Goal: Answer question/provide support

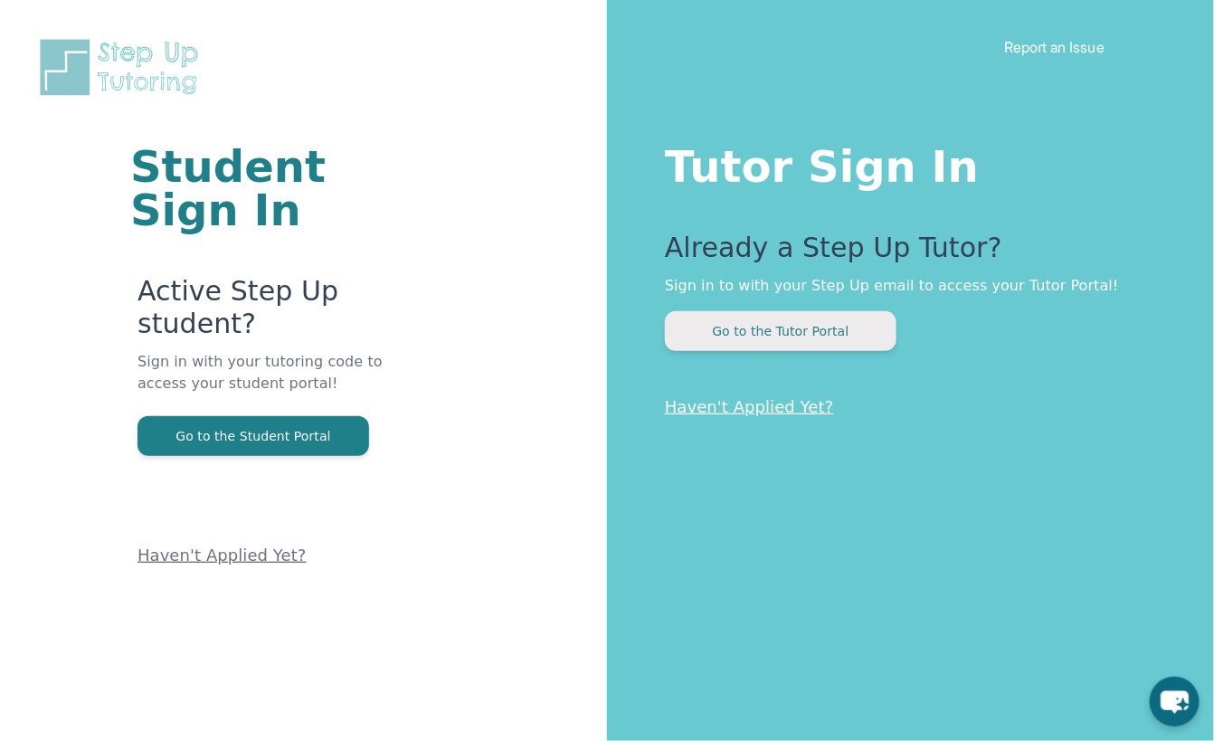
click at [804, 325] on button "Go to the Tutor Portal" at bounding box center [781, 331] width 232 height 40
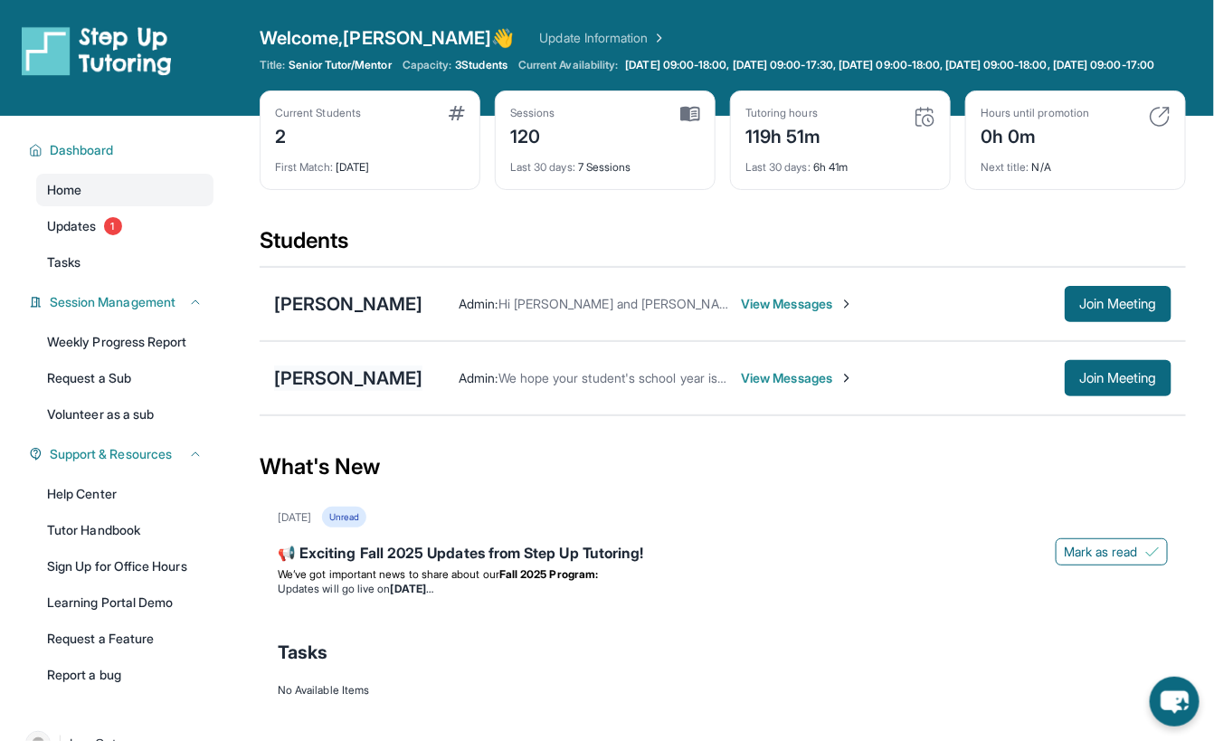
click at [325, 391] on div "[PERSON_NAME]" at bounding box center [348, 377] width 148 height 25
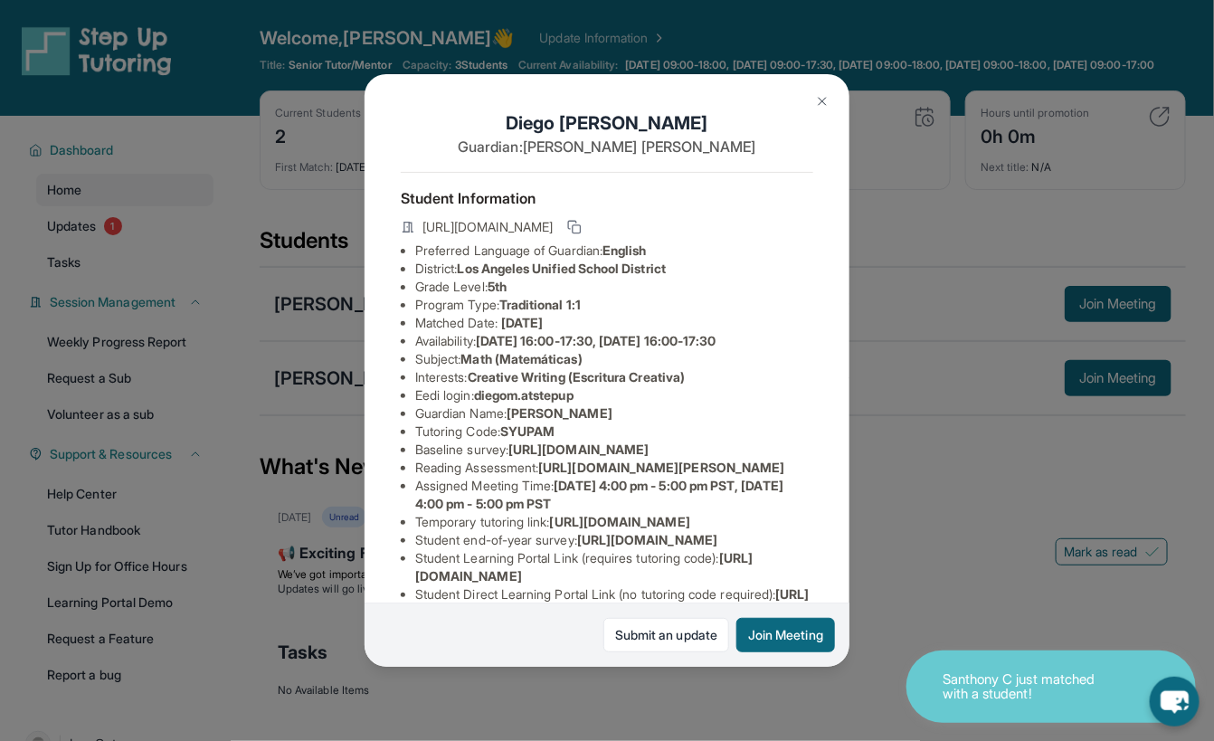
click at [951, 563] on div "[PERSON_NAME] Guardian: [PERSON_NAME] Student Information [URL][DOMAIN_NAME] Pr…" at bounding box center [607, 370] width 1214 height 741
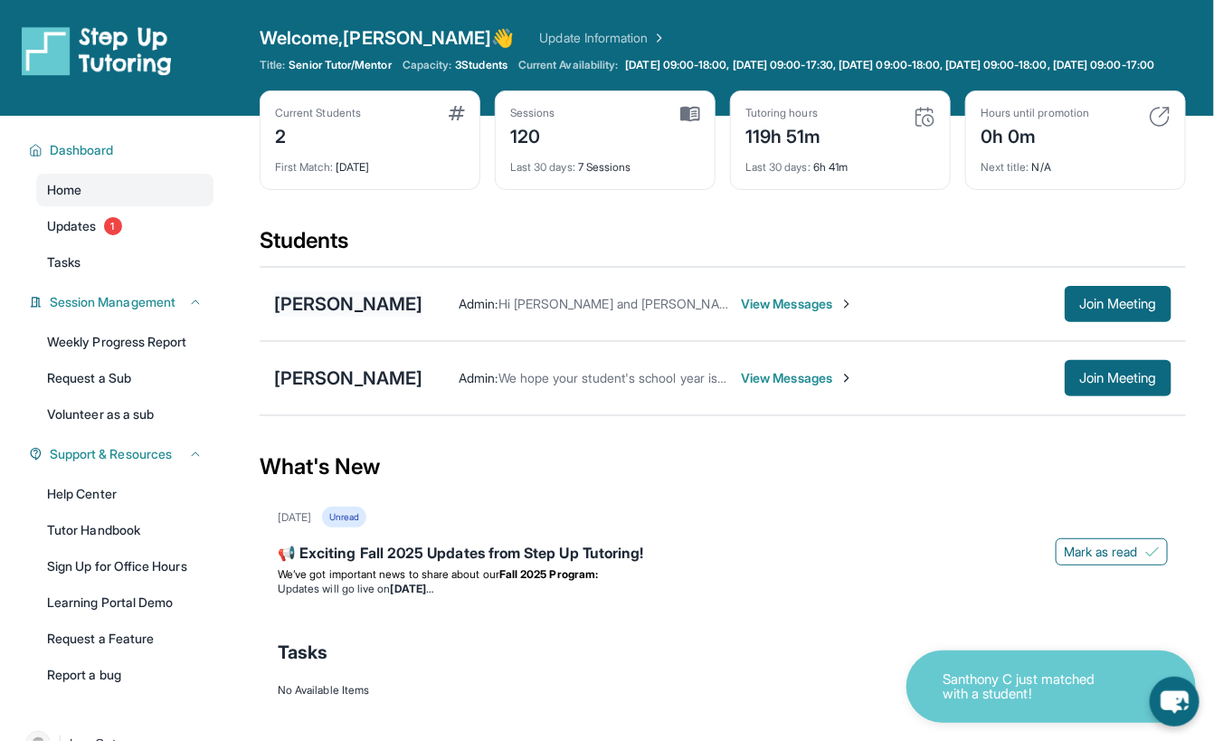
click at [383, 307] on div "[PERSON_NAME]" at bounding box center [348, 303] width 148 height 25
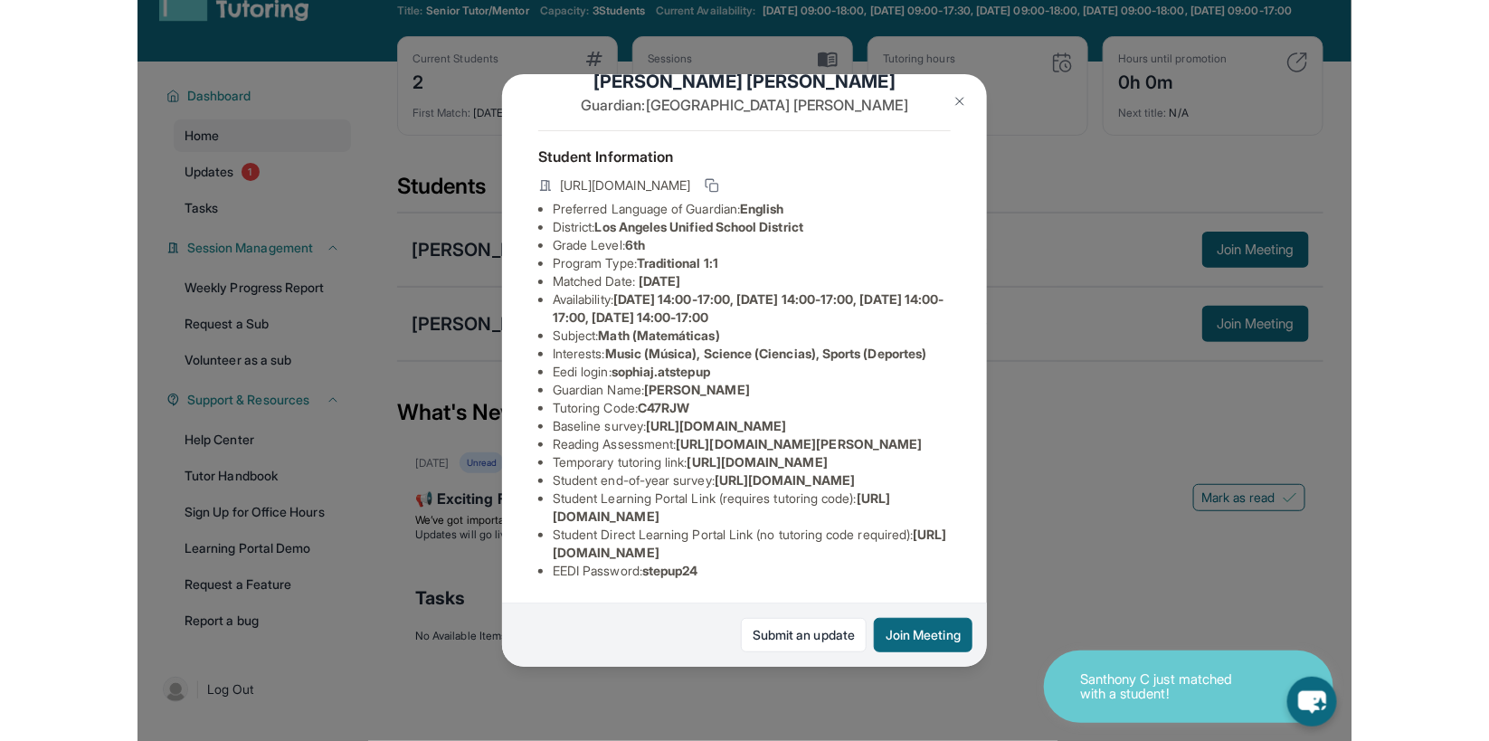
scroll to position [118, 0]
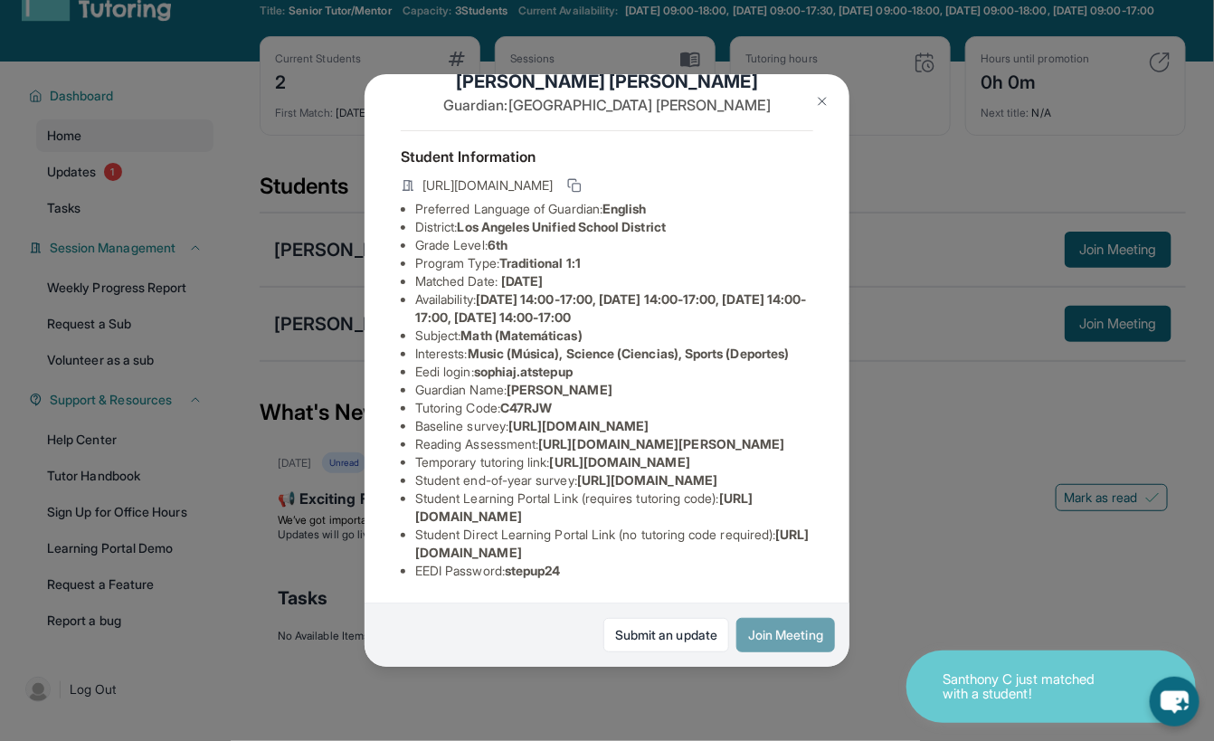
click at [790, 591] on button "Join Meeting" at bounding box center [785, 635] width 99 height 34
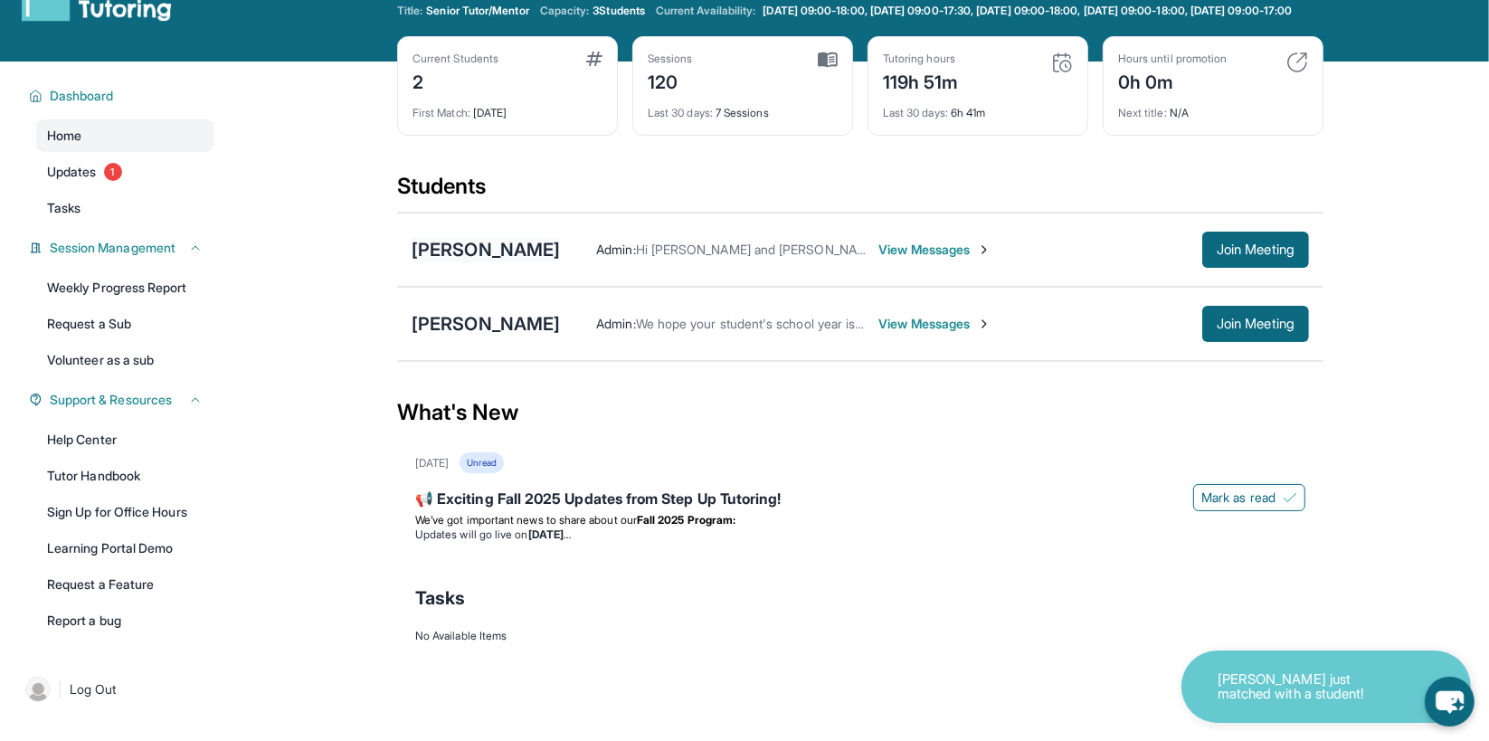
click at [506, 258] on div "[PERSON_NAME]" at bounding box center [485, 249] width 148 height 25
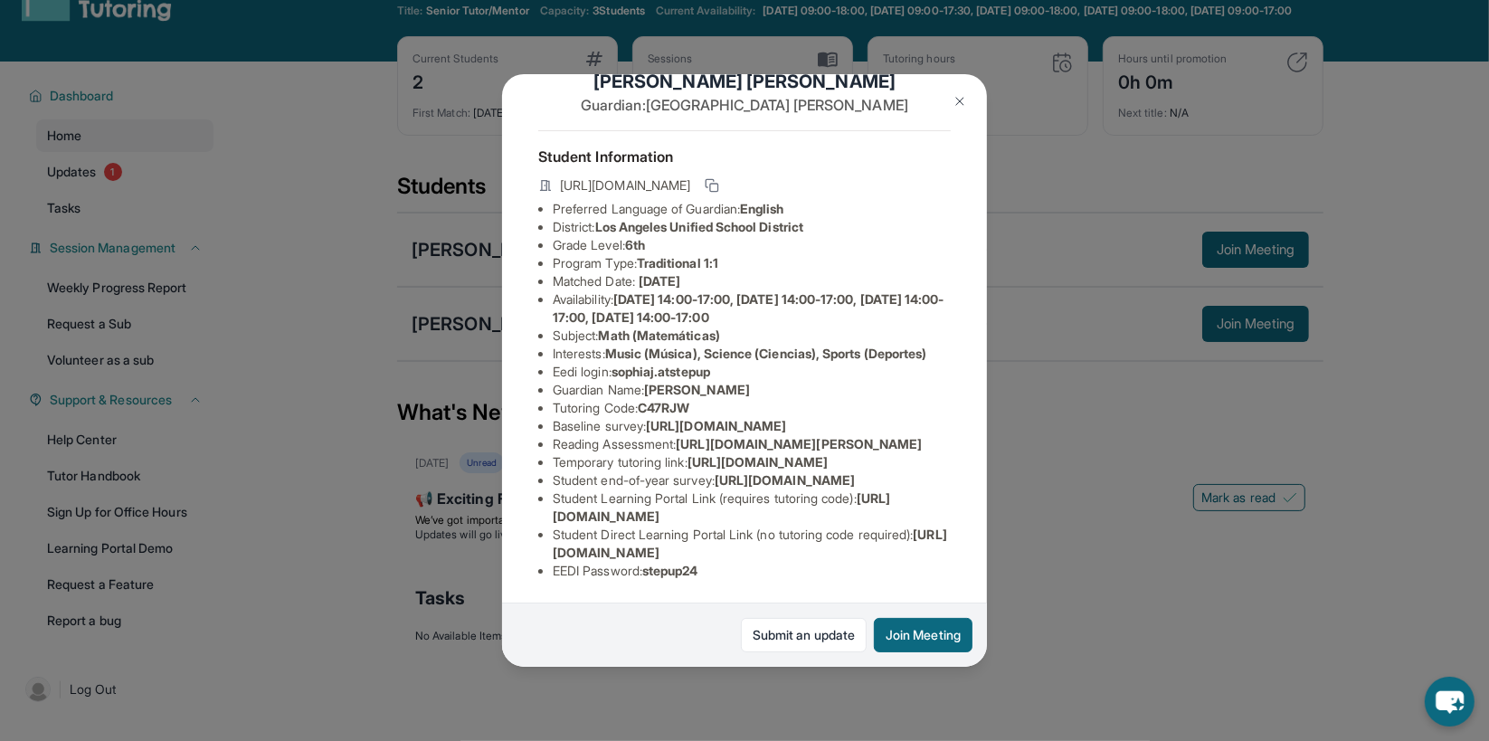
scroll to position [209, 0]
drag, startPoint x: 875, startPoint y: 532, endPoint x: 552, endPoint y: 524, distance: 323.9
click at [553, 524] on li "Student Learning Portal Link (requires tutoring code) : [URL][DOMAIN_NAME]" at bounding box center [752, 507] width 398 height 36
copy span "[URL][DOMAIN_NAME]"
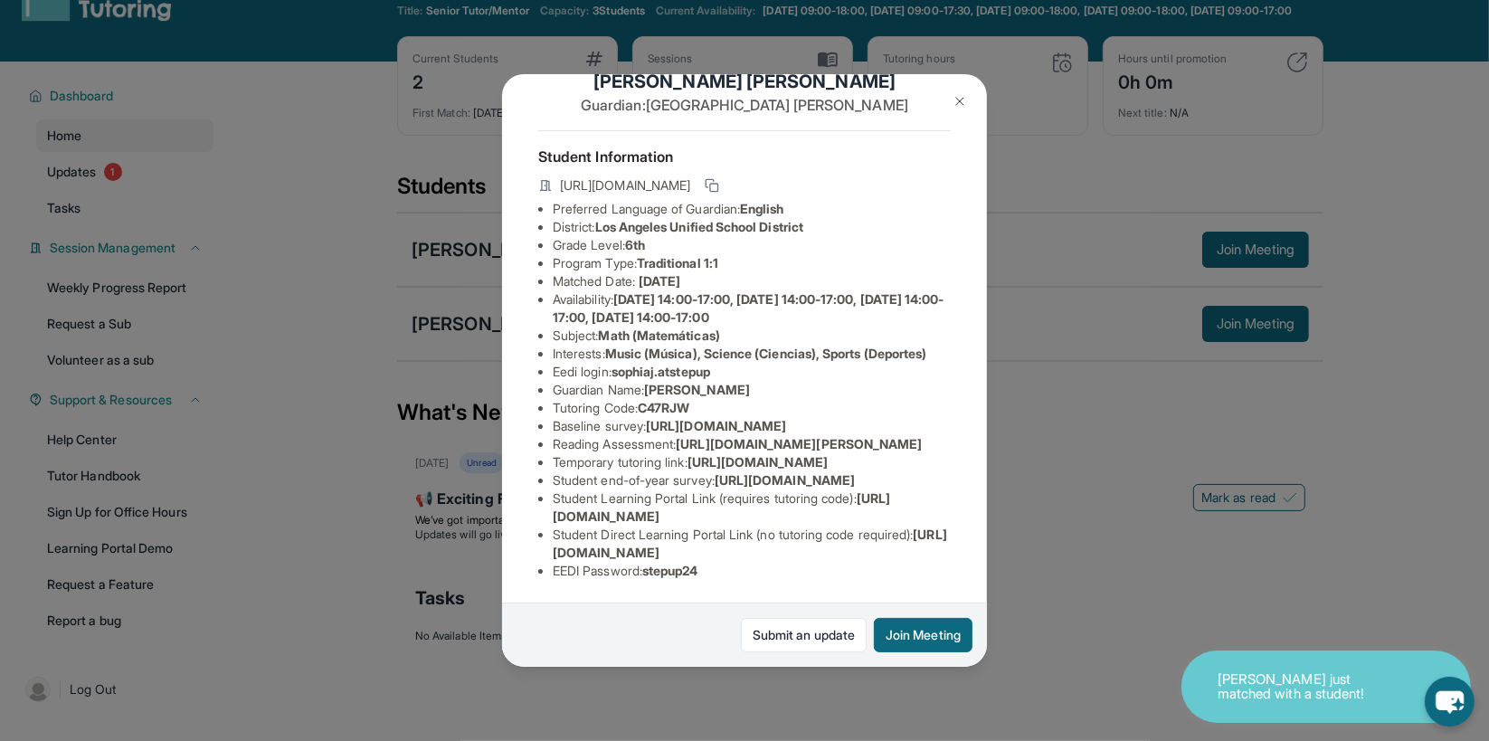
click at [930, 548] on li "Student Direct Learning Portal Link (no tutoring code required) : [URL][DOMAIN_…" at bounding box center [752, 543] width 398 height 36
drag, startPoint x: 939, startPoint y: 570, endPoint x: 909, endPoint y: 569, distance: 29.9
click at [909, 562] on li "Student Direct Learning Portal Link (no tutoring code required) : [URL][DOMAIN_…" at bounding box center [752, 543] width 398 height 36
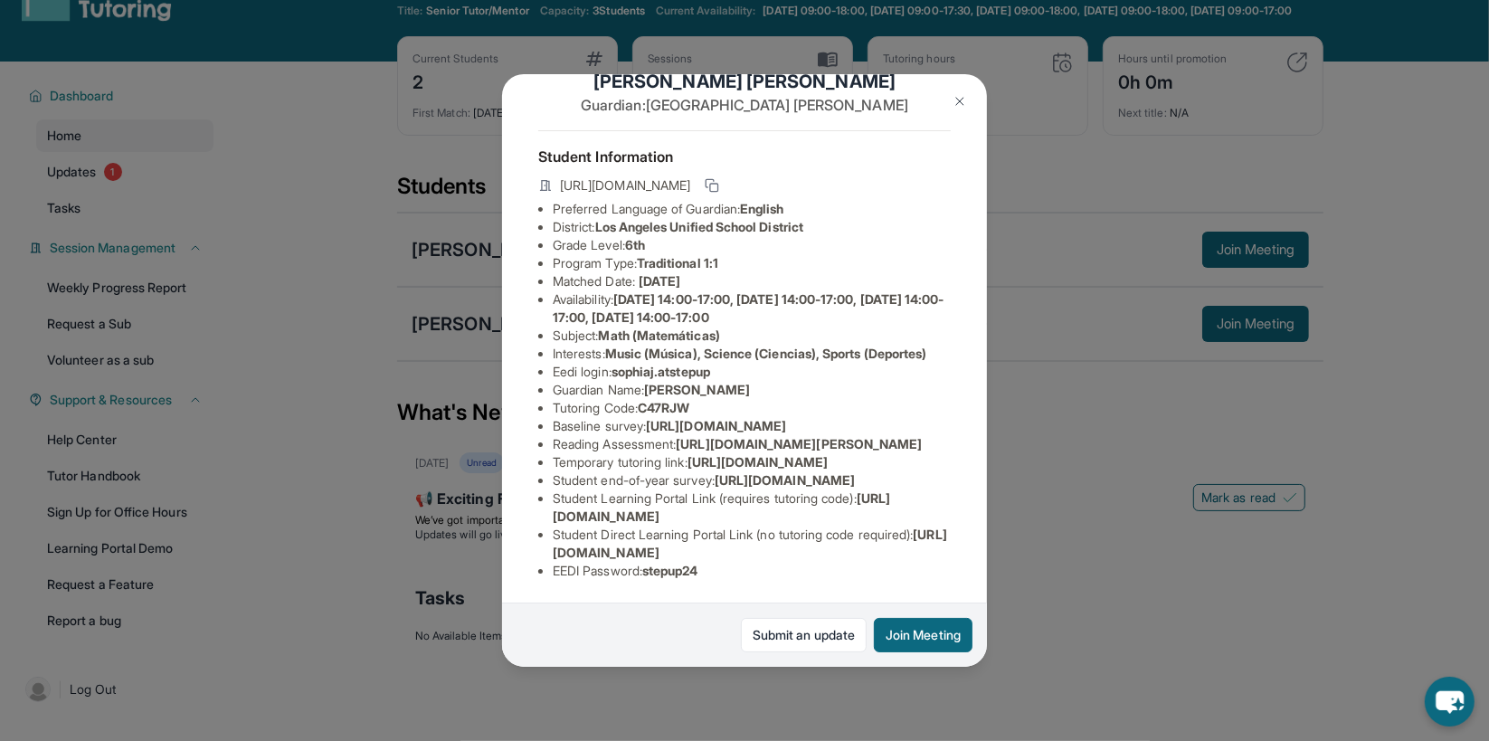
scroll to position [222, 0]
click at [307, 520] on div "[PERSON_NAME] Guardian: [PERSON_NAME] Student Information [URL][DOMAIN_NAME] Pr…" at bounding box center [744, 370] width 1489 height 741
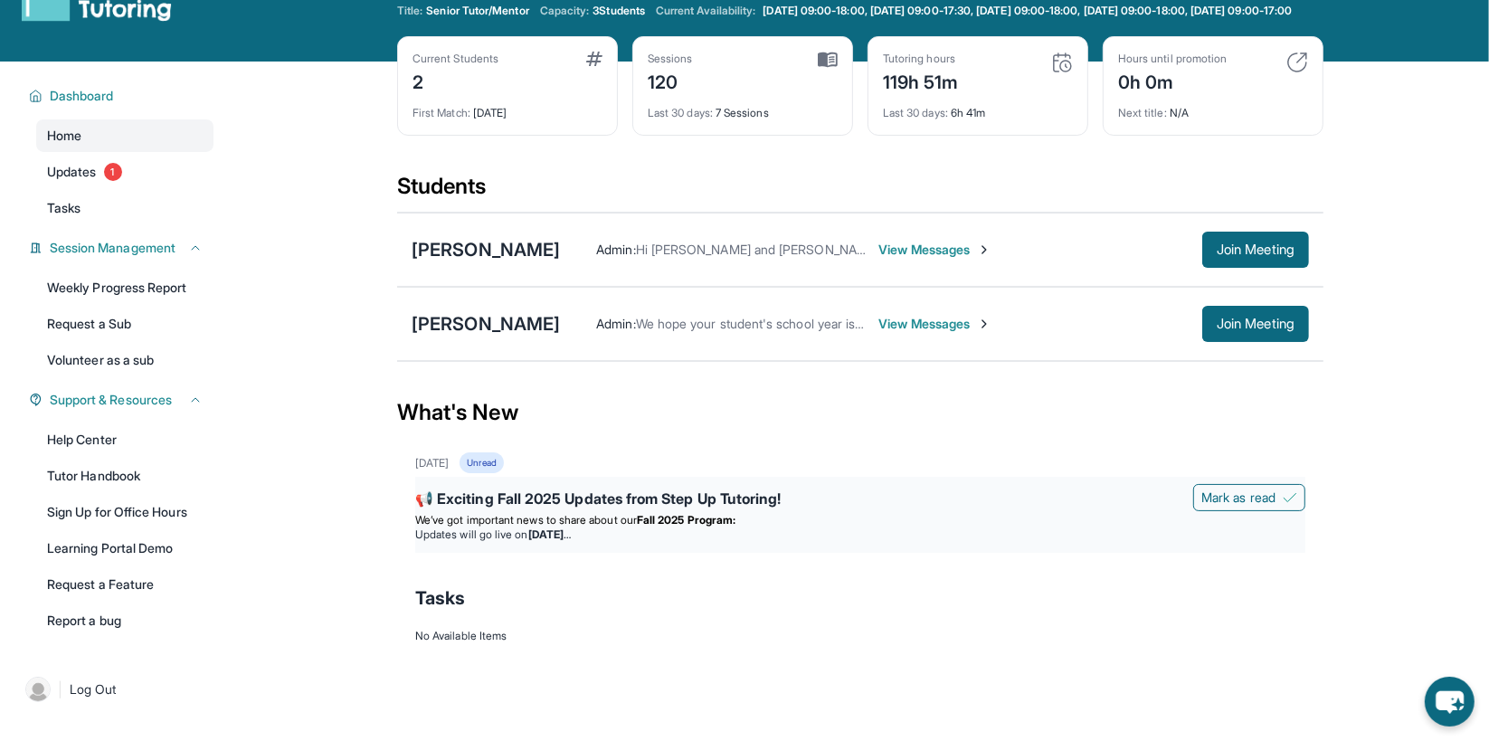
click at [518, 526] on span "We’ve got important news to share about our" at bounding box center [526, 520] width 222 height 14
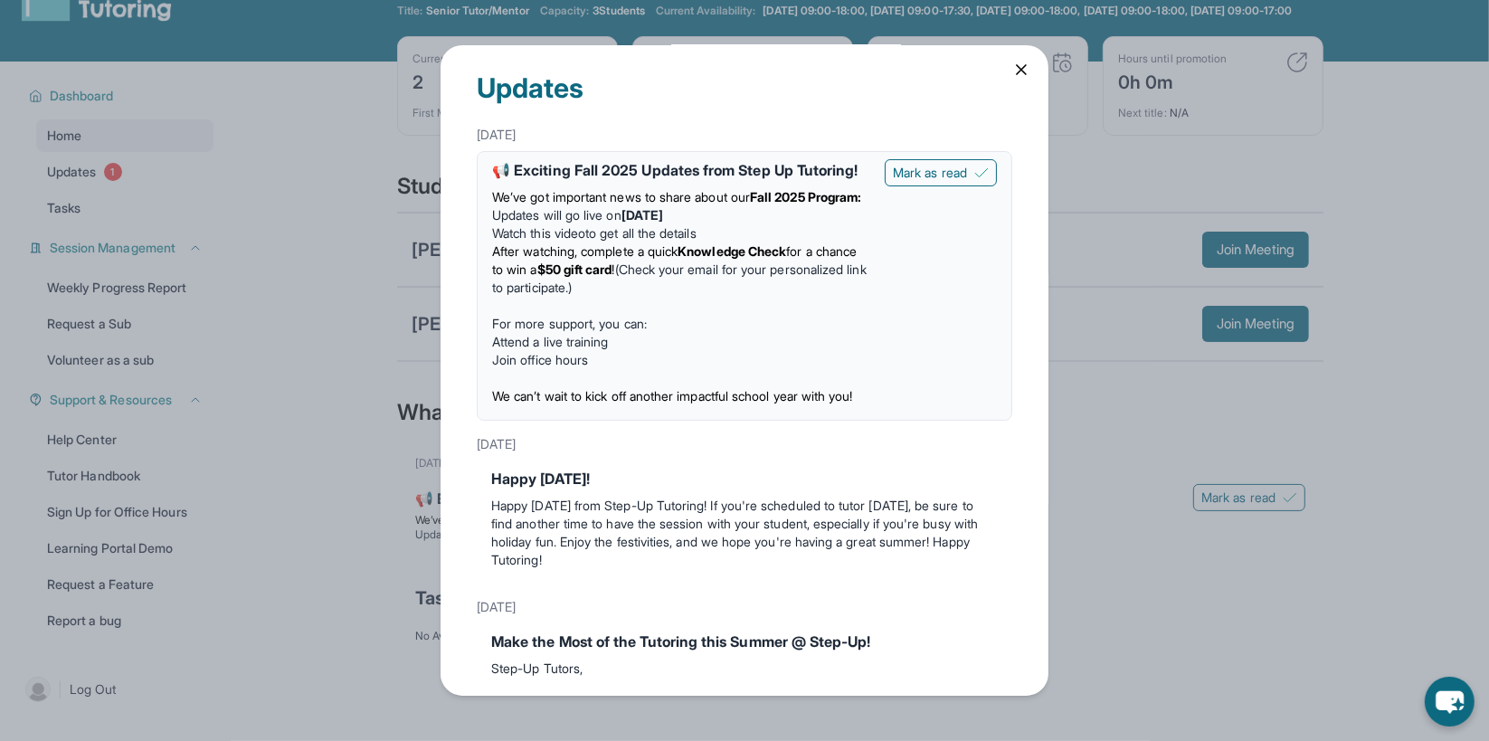
scroll to position [0, 0]
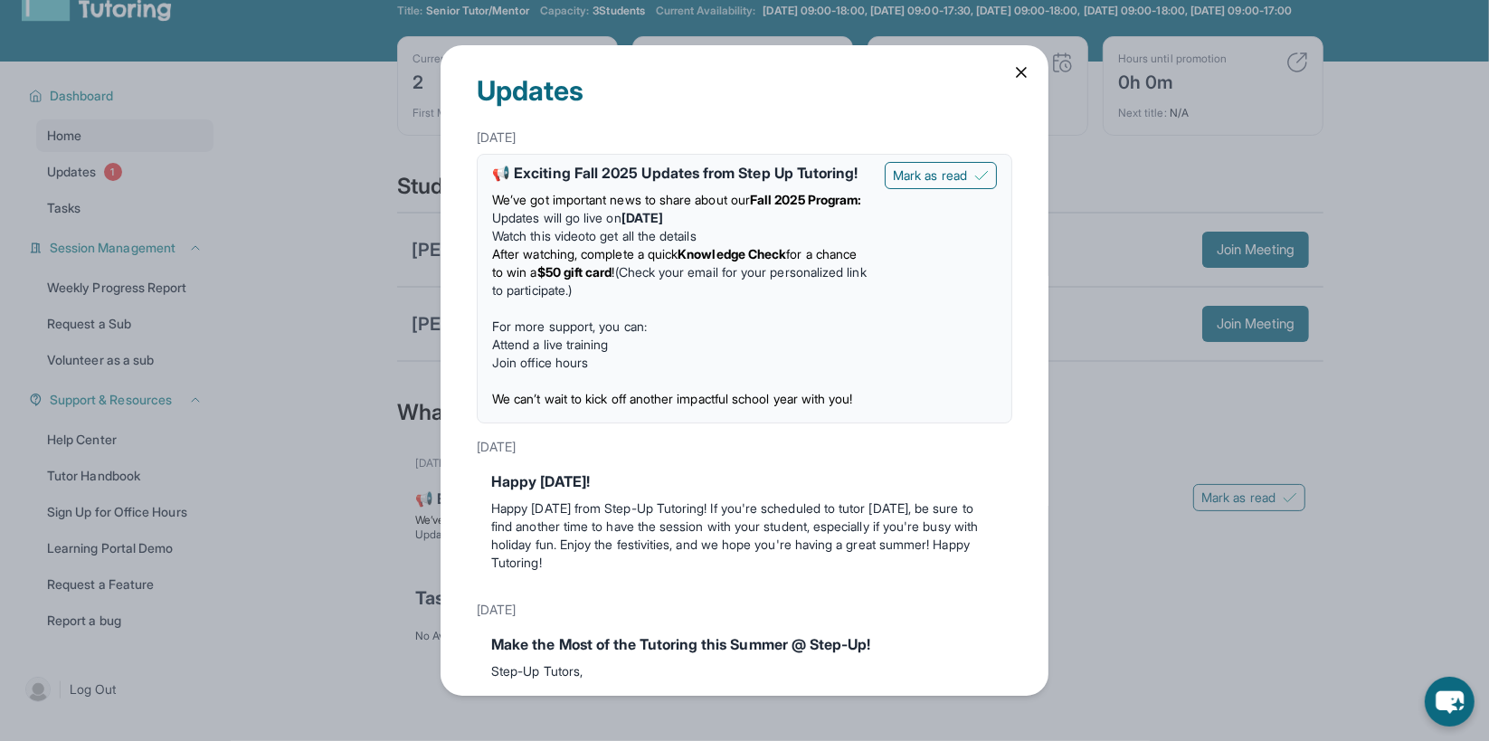
click at [970, 78] on div "Updates [DATE] 📢 Exciting Fall 2025 Updates from Step Up Tutoring! We’ve got im…" at bounding box center [744, 370] width 608 height 650
click at [970, 72] on icon at bounding box center [1020, 72] width 9 height 9
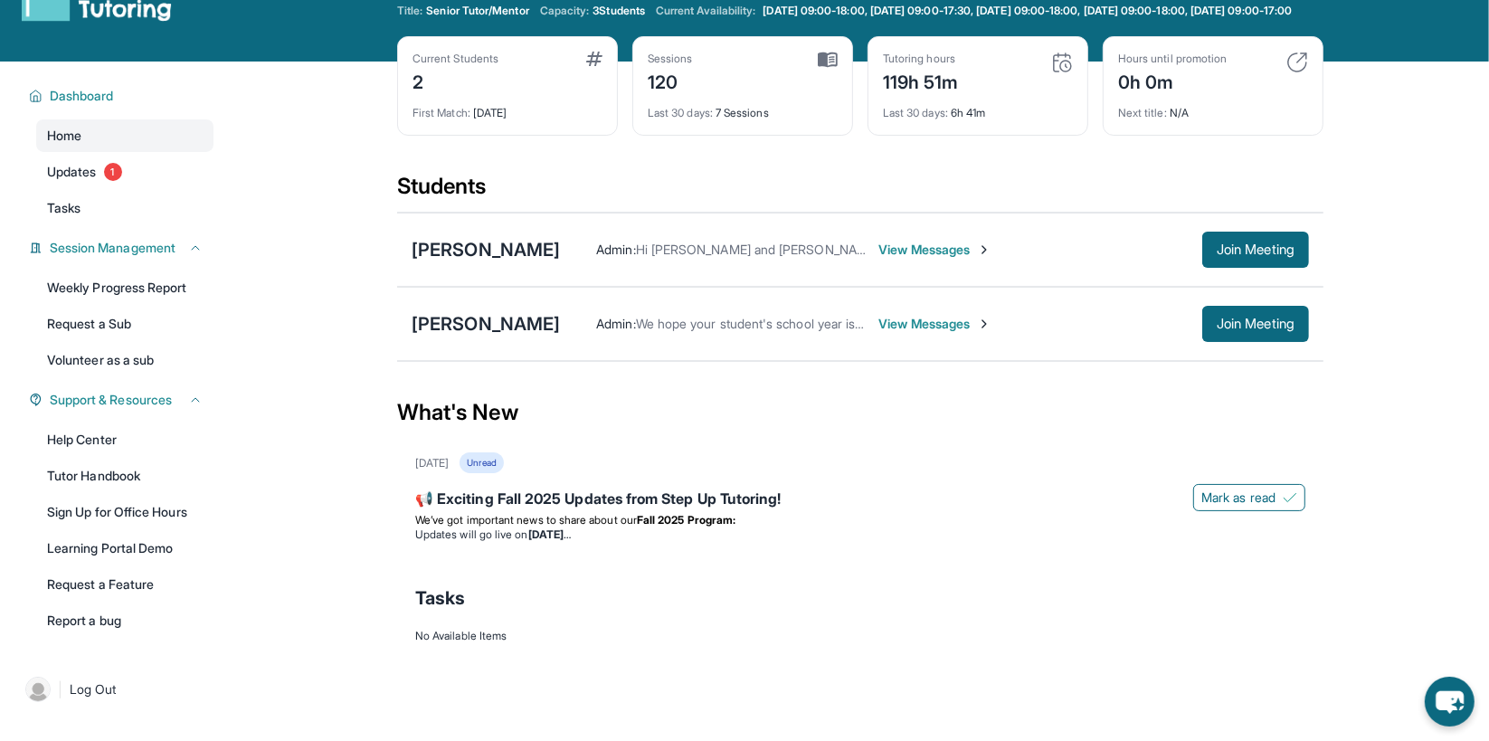
scroll to position [72, 0]
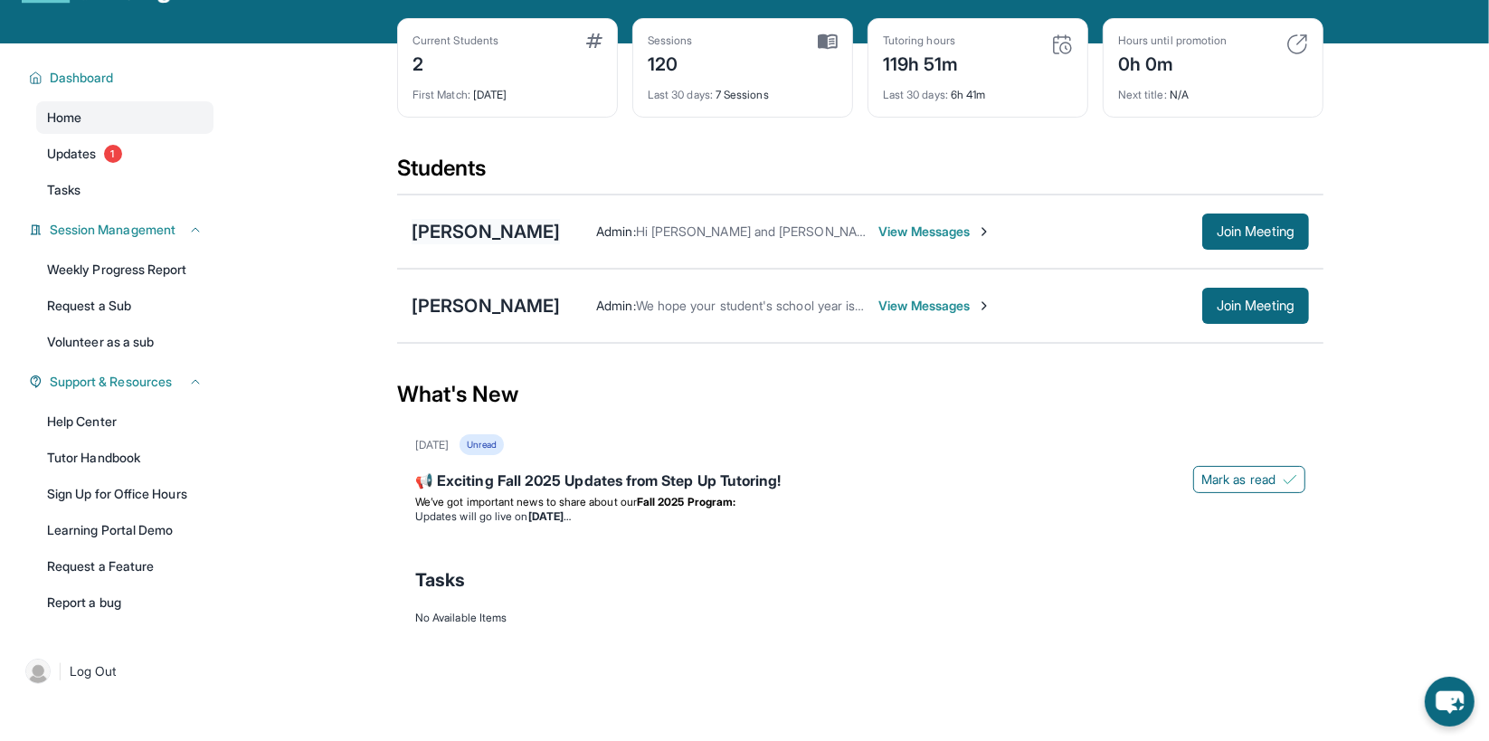
click at [507, 244] on div "[PERSON_NAME]" at bounding box center [485, 231] width 148 height 25
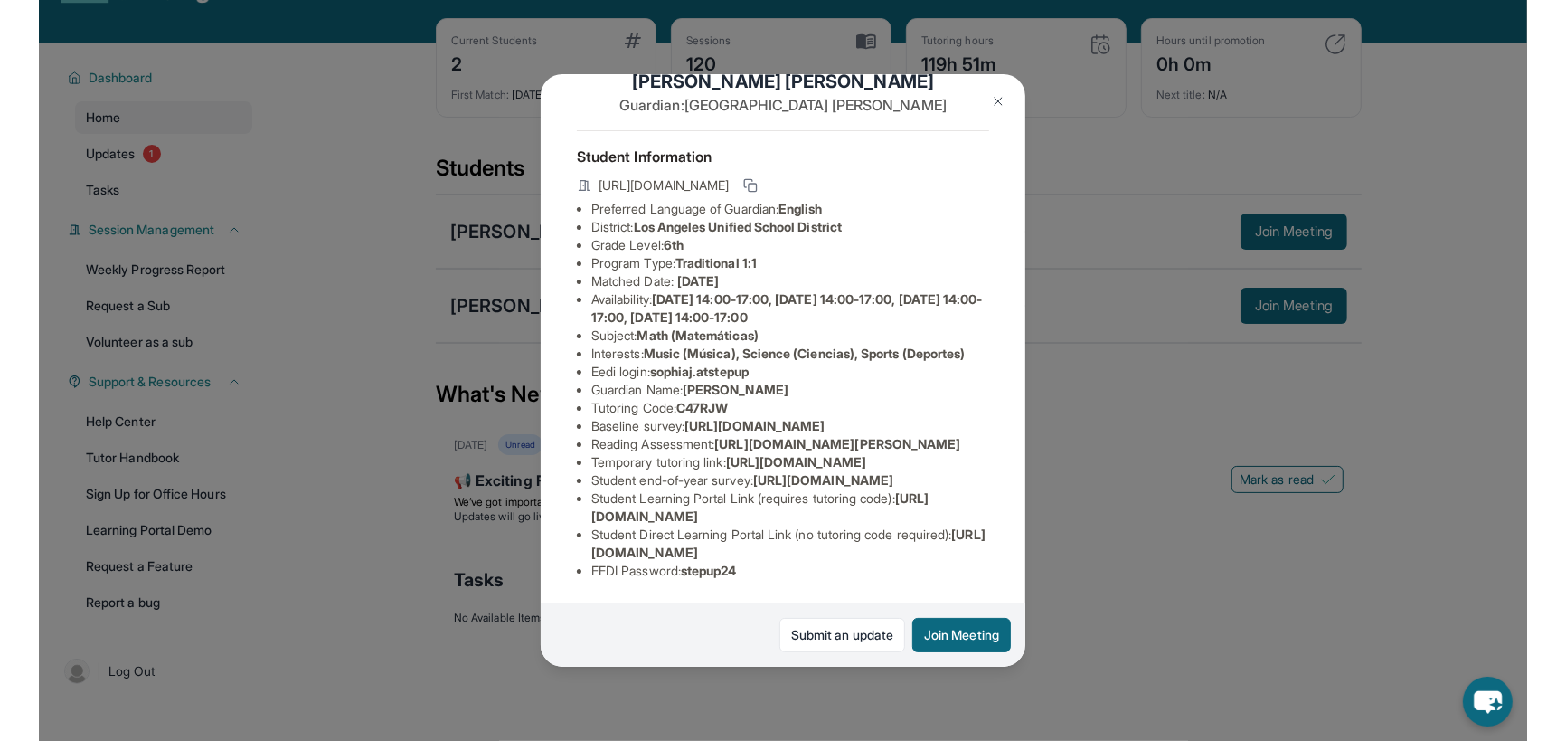
scroll to position [222, 0]
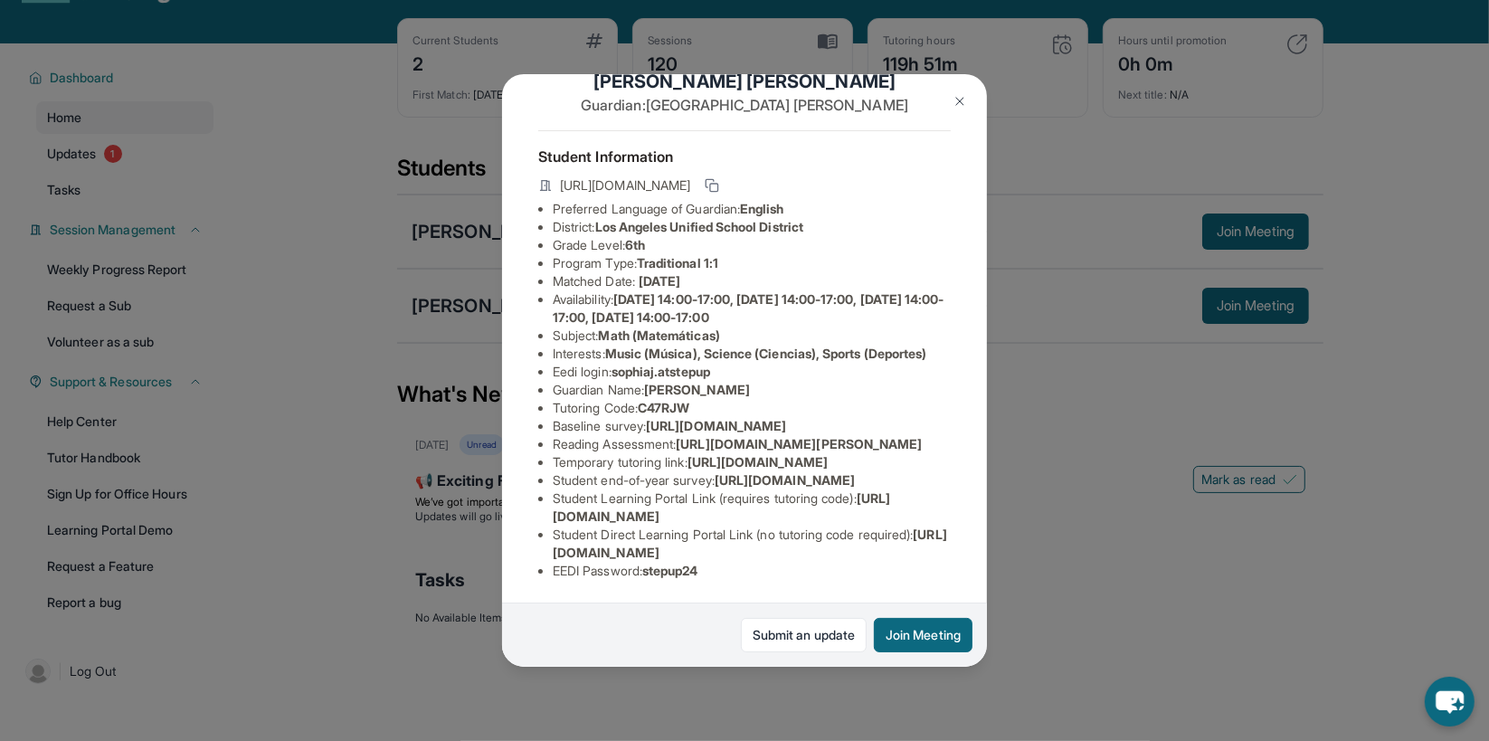
click at [273, 517] on div "[PERSON_NAME] Guardian: [PERSON_NAME] Student Information [URL][DOMAIN_NAME] Pr…" at bounding box center [744, 370] width 1489 height 741
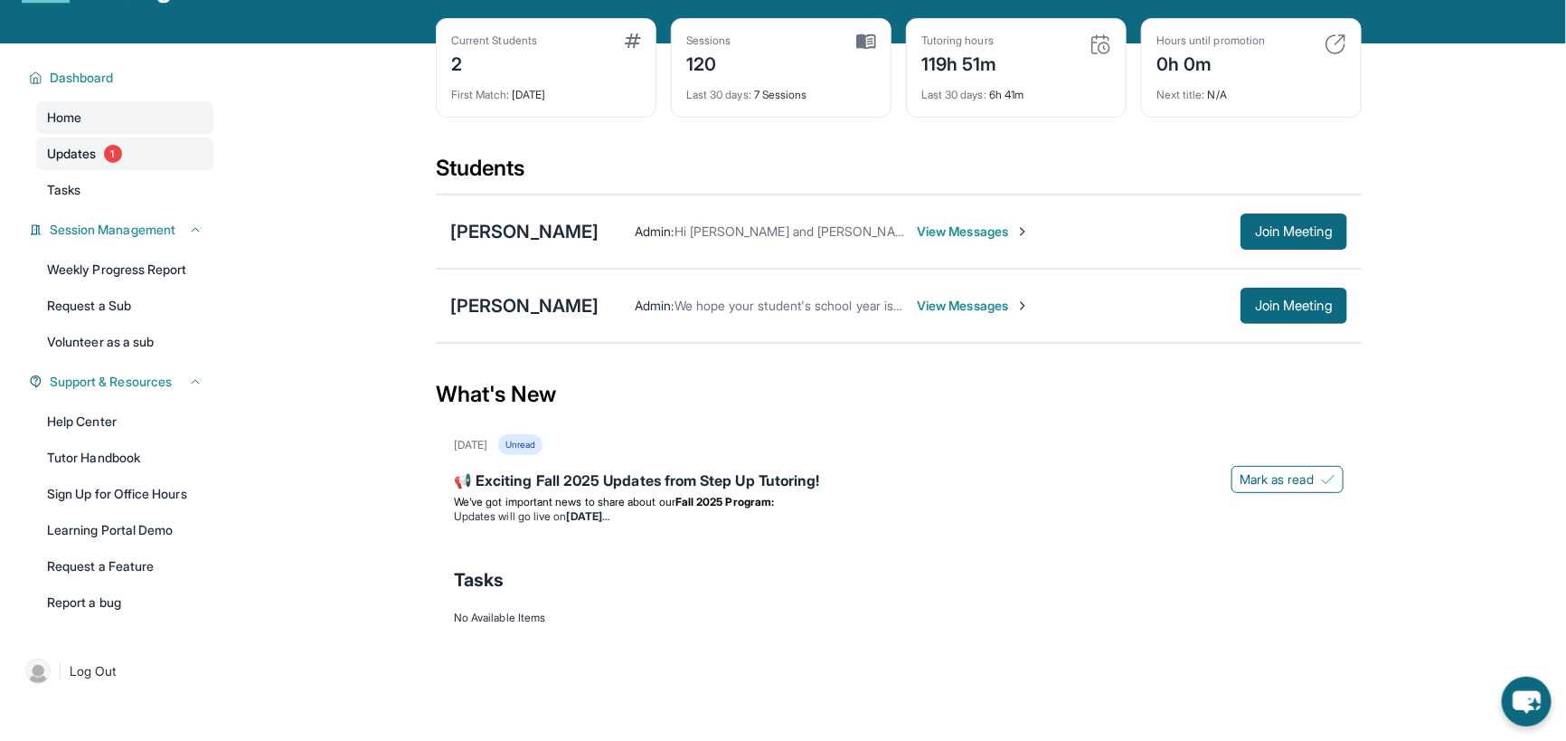
click at [84, 170] on link "Updates 1" at bounding box center [124, 153] width 177 height 33
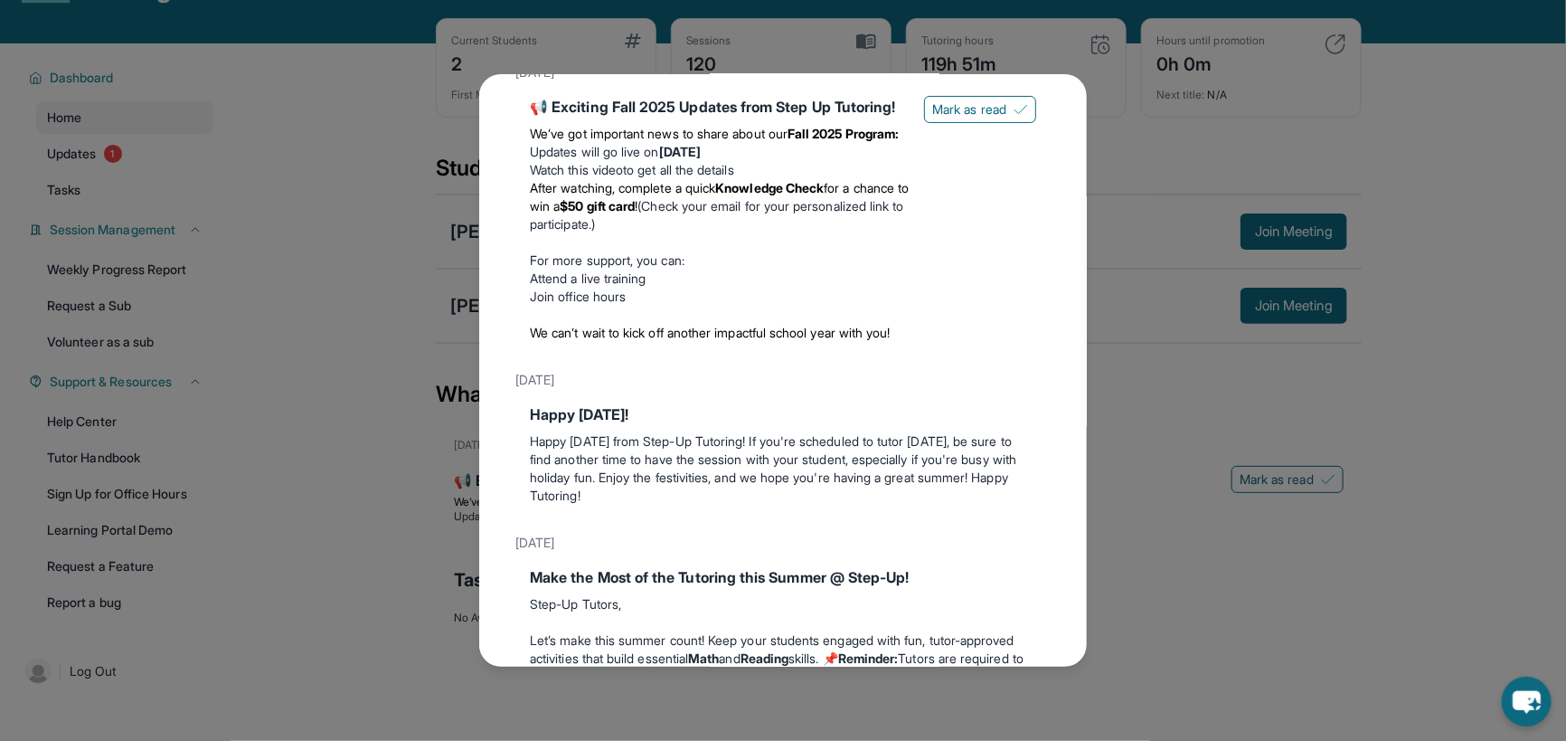
scroll to position [20, 0]
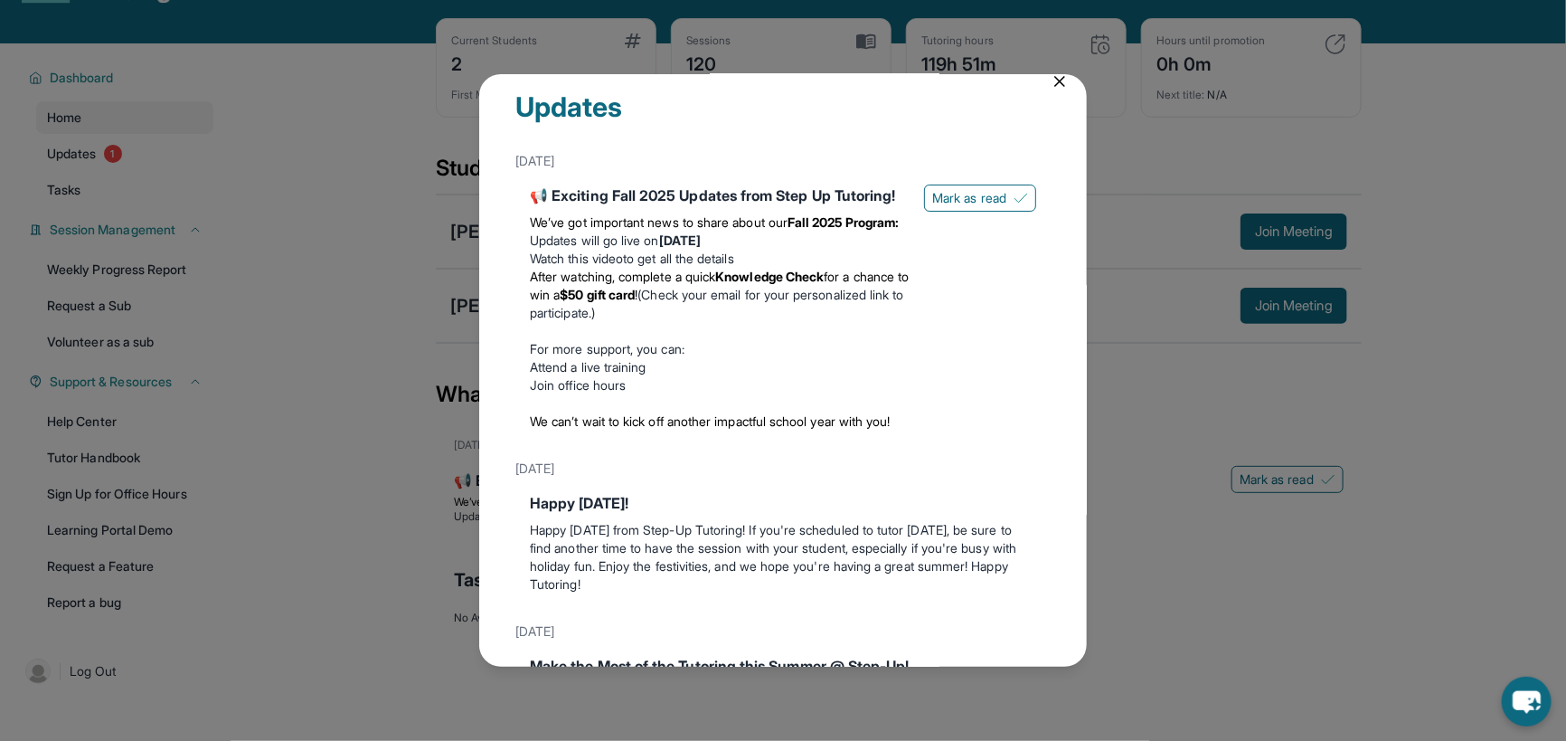
click at [375, 481] on div "Updates [DATE] 📢 Exciting Fall 2025 Updates from Step Up Tutoring! We’ve got im…" at bounding box center [783, 370] width 1566 height 741
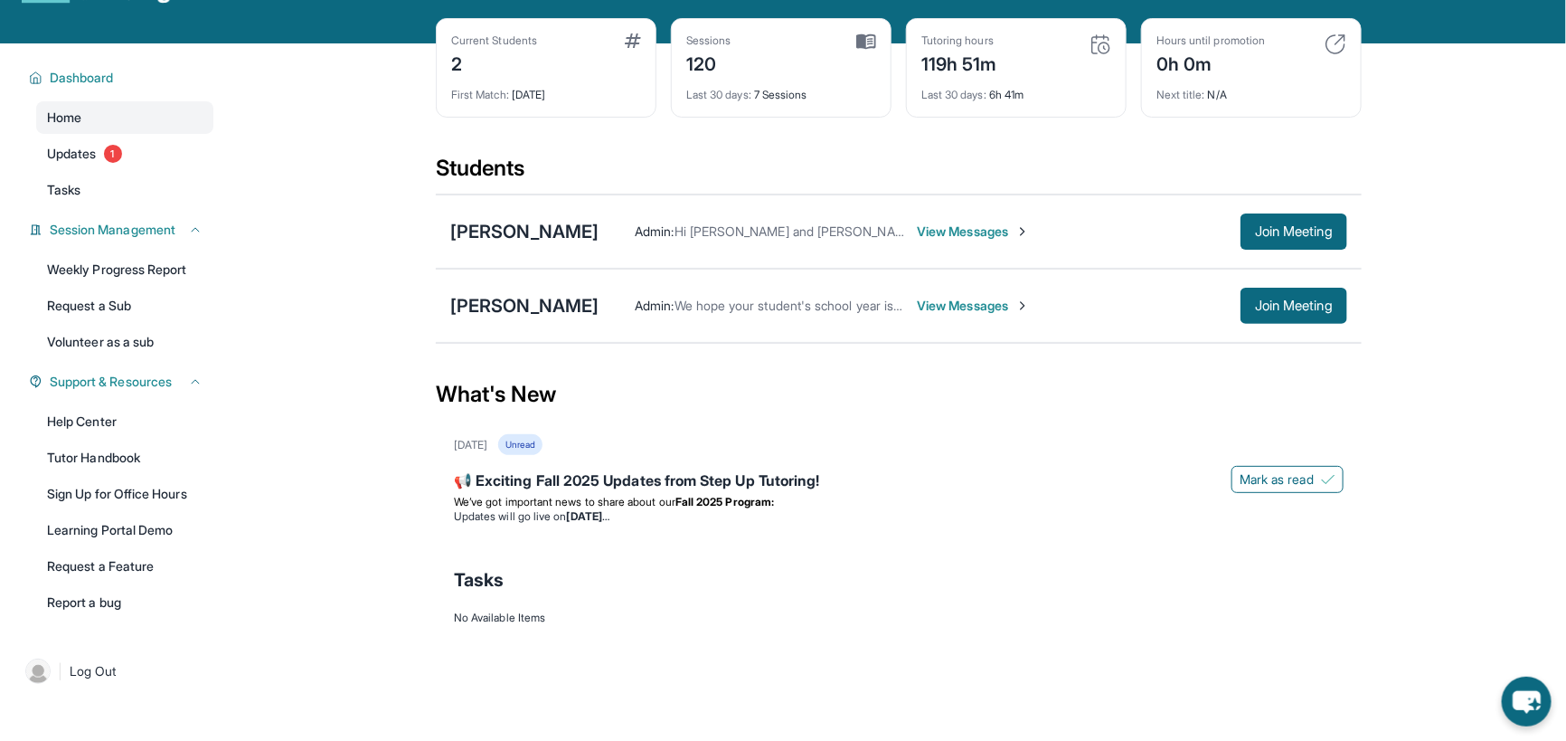
click at [519, 258] on div "[PERSON_NAME] Admin : Hi [PERSON_NAME] and [PERSON_NAME], Step Up Tutoring here…" at bounding box center [899, 231] width 926 height 74
click at [529, 244] on div "[PERSON_NAME]" at bounding box center [524, 231] width 148 height 25
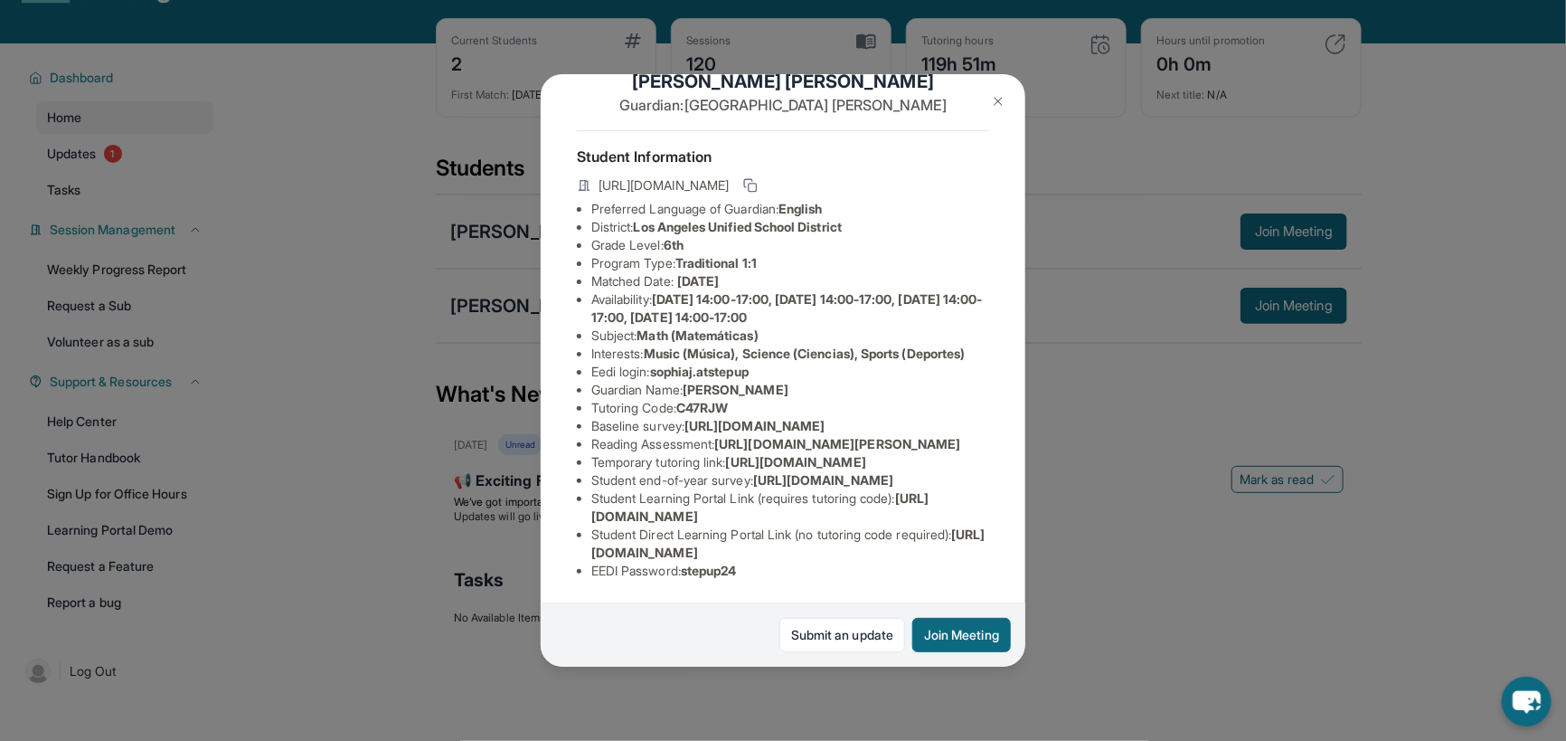
scroll to position [165, 0]
drag, startPoint x: 780, startPoint y: 270, endPoint x: 659, endPoint y: 270, distance: 120.3
click at [659, 363] on li "Eedi login : sophiaj.atstepup" at bounding box center [790, 372] width 398 height 18
copy span "sophiaj.atstepup"
